Goal: Task Accomplishment & Management: Use online tool/utility

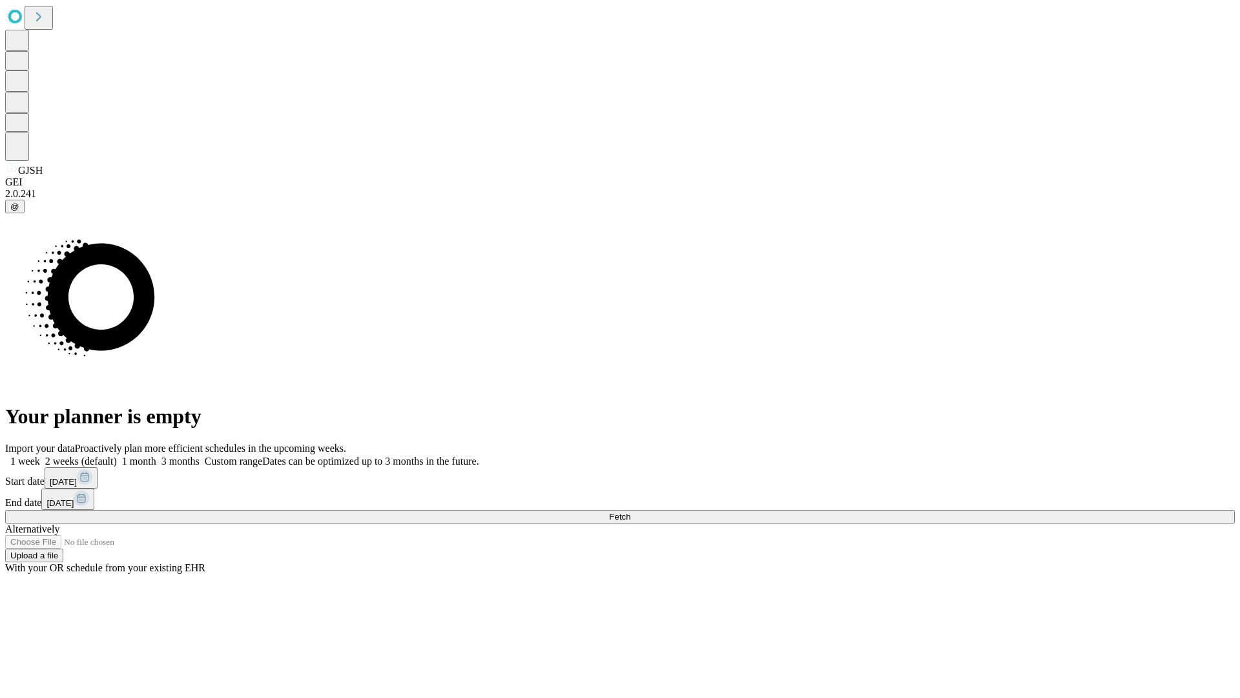
click at [630, 512] on span "Fetch" at bounding box center [619, 517] width 21 height 10
